Goal: Task Accomplishment & Management: Complete application form

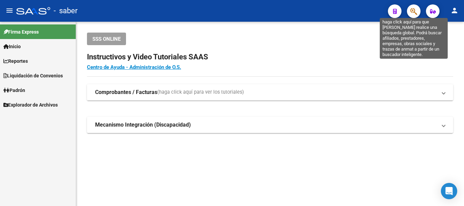
click at [412, 10] on icon "button" at bounding box center [413, 11] width 7 height 8
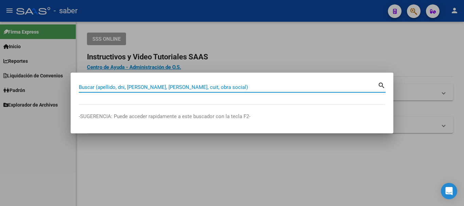
click at [135, 89] on input "Buscar (apellido, dni, [PERSON_NAME], [PERSON_NAME], cuit, obra social)" at bounding box center [228, 87] width 299 height 6
paste input "27-41970958-7"
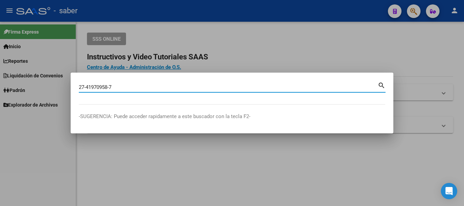
type input "27419709587"
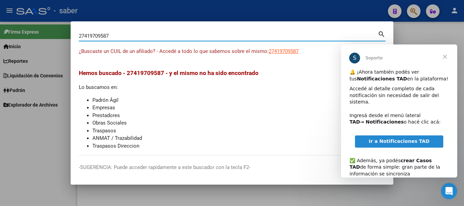
click at [426, 86] on div "Accedé al detalle completo de cada notificación sin necesidad de salir del sist…" at bounding box center [398, 109] width 99 height 47
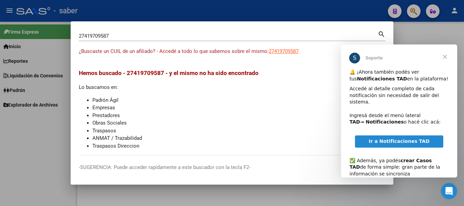
click at [430, 29] on div at bounding box center [232, 103] width 464 height 206
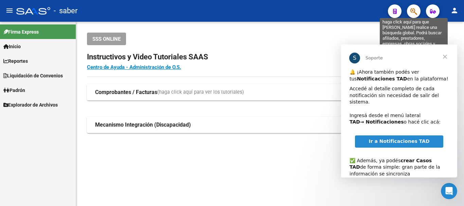
click at [414, 12] on icon "button" at bounding box center [413, 11] width 7 height 8
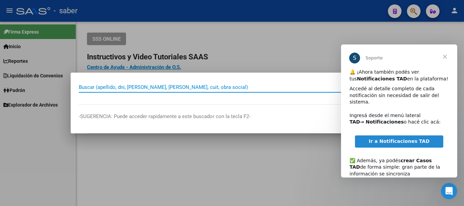
click at [97, 87] on input "Buscar (apellido, dni, [PERSON_NAME], [PERSON_NAME], cuit, obra social)" at bounding box center [228, 87] width 299 height 6
paste input "27-41970958-7"
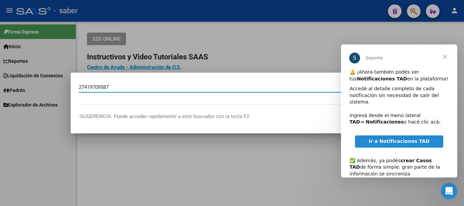
type input "27419709587"
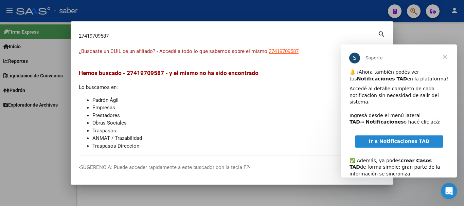
click at [447, 55] on span "Cerrar" at bounding box center [445, 56] width 24 height 24
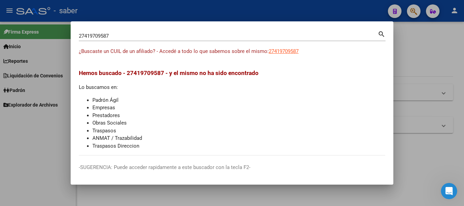
click at [352, 15] on div at bounding box center [232, 103] width 464 height 206
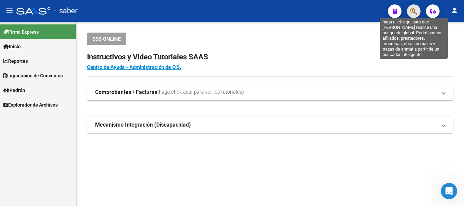
click at [416, 8] on icon "button" at bounding box center [413, 11] width 7 height 8
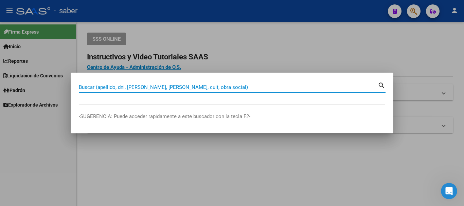
click at [102, 85] on input "Buscar (apellido, dni, [PERSON_NAME], [PERSON_NAME], cuit, obra social)" at bounding box center [228, 87] width 299 height 6
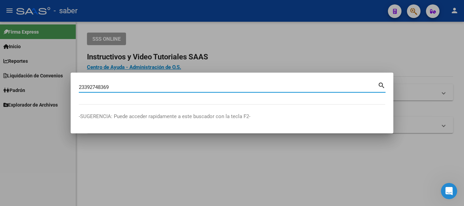
type input "23392748369"
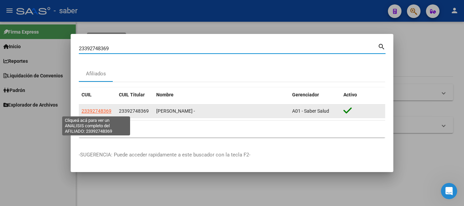
click at [100, 109] on span "23392748369" at bounding box center [96, 110] width 30 height 5
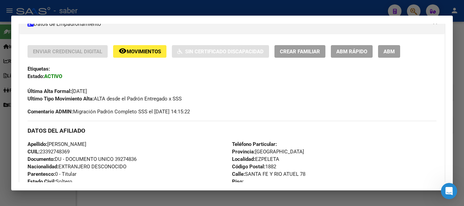
scroll to position [136, 0]
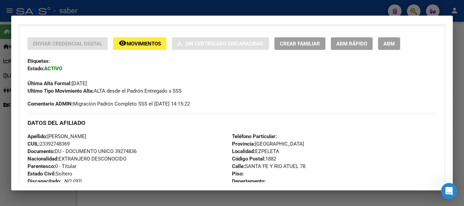
click at [307, 45] on span "Crear Familiar" at bounding box center [300, 44] width 40 height 6
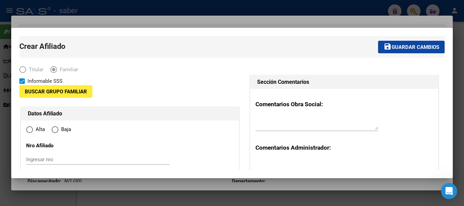
type input "30-71189637-2"
type input "EZPELETA"
type input "1882"
type input "SANTA FE Y [GEOGRAPHIC_DATA] ATUEL"
type input "78"
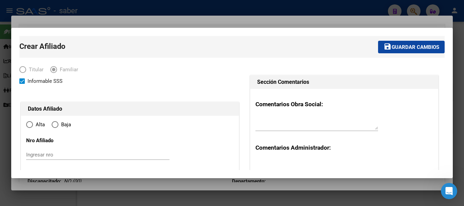
radio input "true"
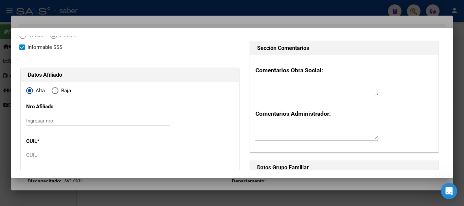
type input "30-71189637-2"
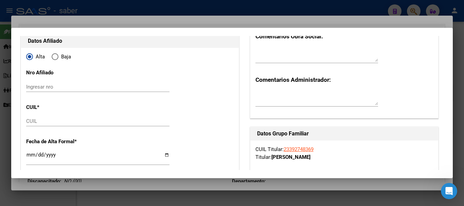
click at [53, 120] on input "CUIL" at bounding box center [97, 121] width 143 height 6
paste input "27-41970958-7"
type input "27-41970958-7"
type input "41970958"
type input "SOTO"
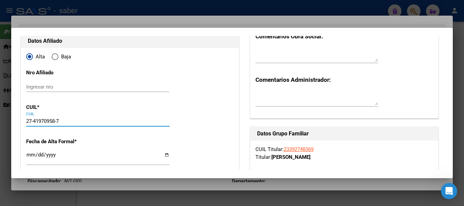
type input "[PERSON_NAME]"
type input "[DATE]"
type input "[PERSON_NAME]"
type input "1890"
type input "CALLE 455"
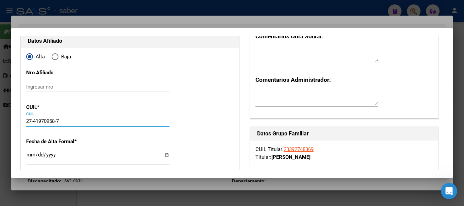
type input "1453"
type input "27-41970958-7"
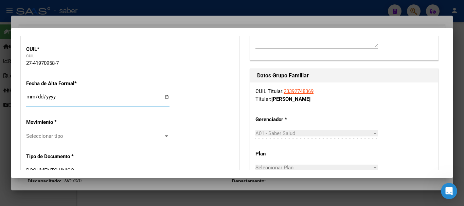
scroll to position [136, 0]
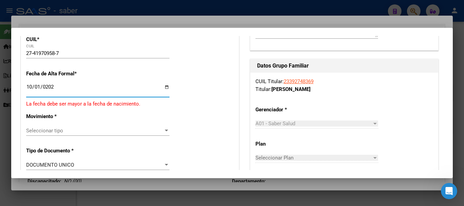
type input "[DATE]"
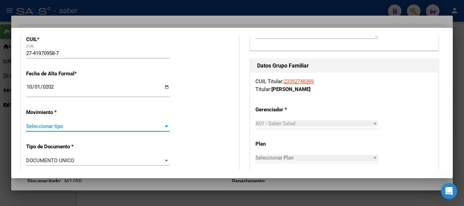
click at [78, 126] on span "Seleccionar tipo" at bounding box center [94, 126] width 137 height 6
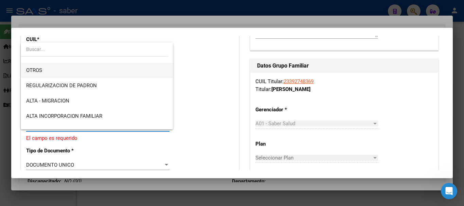
scroll to position [68, 0]
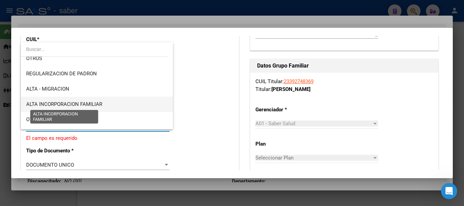
click at [99, 105] on span "ALTA INCORPORACION FAMILIAR" at bounding box center [64, 104] width 76 height 6
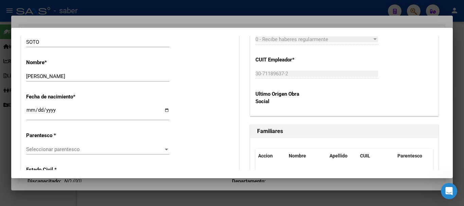
scroll to position [339, 0]
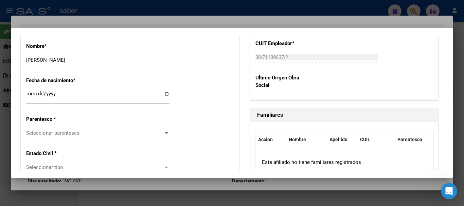
click at [77, 134] on span "Seleccionar parentesco" at bounding box center [94, 133] width 137 height 6
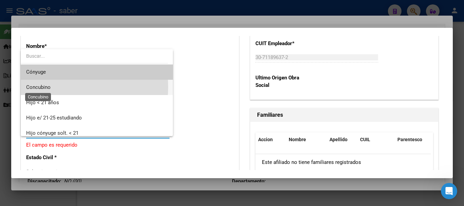
click at [46, 87] on span "Concubino" at bounding box center [38, 87] width 24 height 6
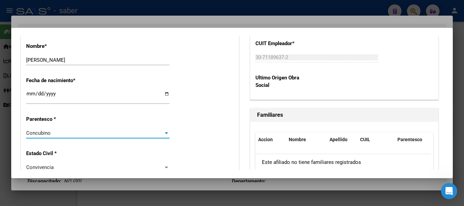
scroll to position [373, 0]
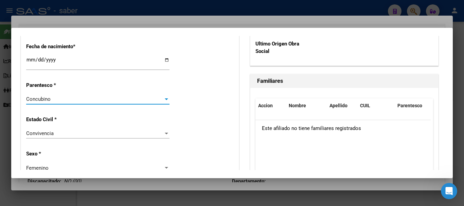
click at [75, 100] on div "Concubino" at bounding box center [94, 99] width 137 height 6
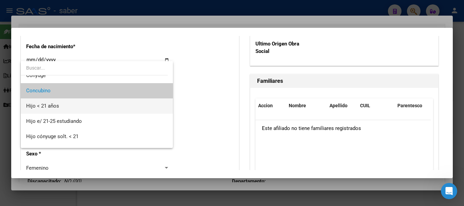
scroll to position [0, 0]
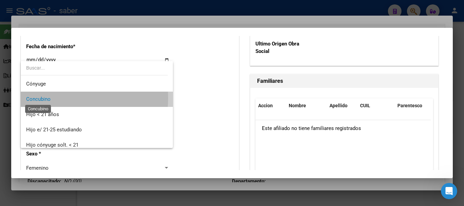
click at [47, 98] on span "Concubino" at bounding box center [38, 99] width 24 height 6
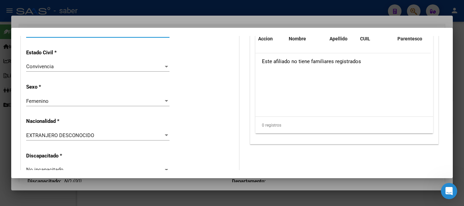
scroll to position [441, 0]
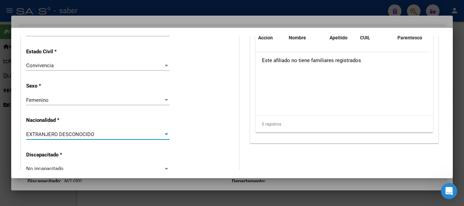
click at [100, 136] on div "EXTRANJERO DESCONOCIDO" at bounding box center [94, 134] width 137 height 6
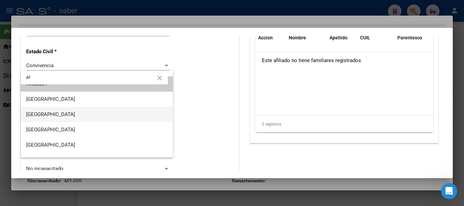
scroll to position [0, 0]
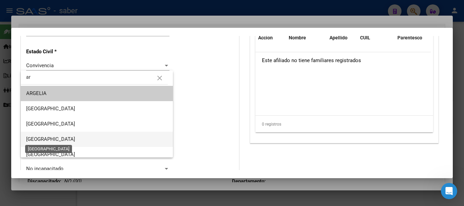
type input "ar"
click at [53, 138] on span "[GEOGRAPHIC_DATA]" at bounding box center [50, 139] width 49 height 6
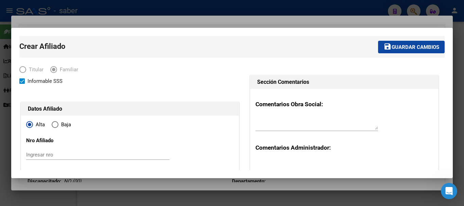
click at [405, 46] on span "Guardar cambios" at bounding box center [415, 47] width 48 height 6
